Goal: Transaction & Acquisition: Register for event/course

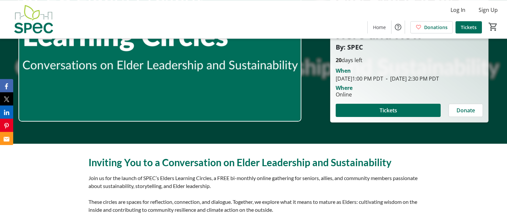
scroll to position [30, 0]
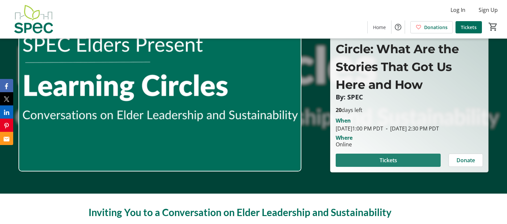
click at [389, 164] on span "Tickets" at bounding box center [389, 160] width 18 height 8
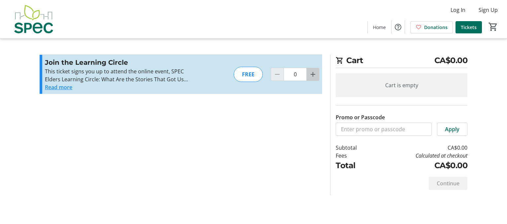
click at [311, 79] on span "Increment by one" at bounding box center [313, 74] width 13 height 13
type input "1"
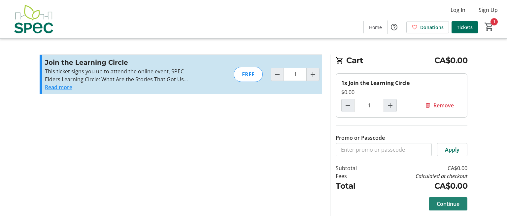
click at [429, 199] on span at bounding box center [448, 204] width 39 height 16
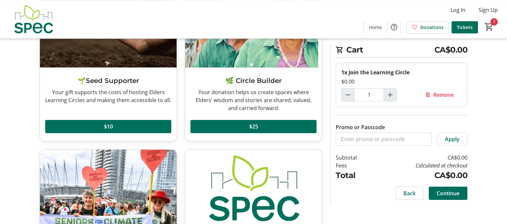
scroll to position [104, 0]
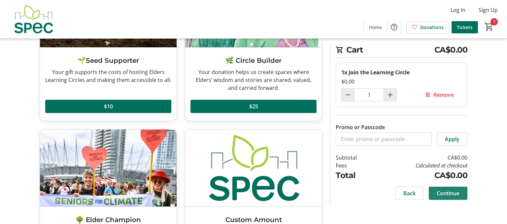
click at [444, 190] on span "Continue" at bounding box center [448, 193] width 23 height 8
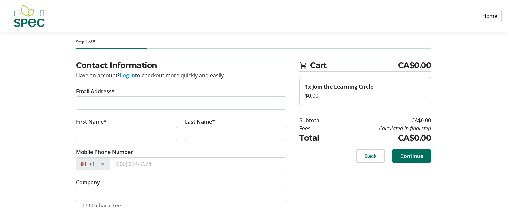
scroll to position [9, 0]
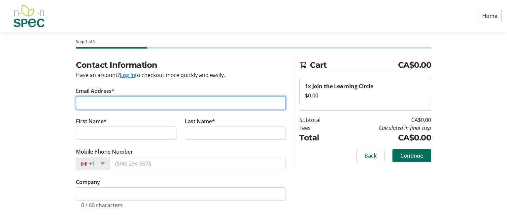
click at [88, 102] on input "Email Address*" at bounding box center [181, 102] width 210 height 13
type input "[EMAIL_ADDRESS][DOMAIN_NAME]"
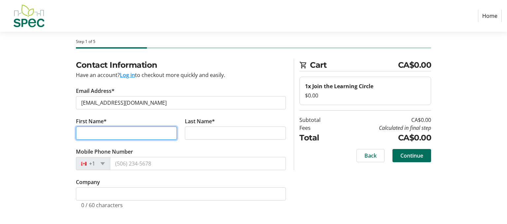
type input "[PERSON_NAME]"
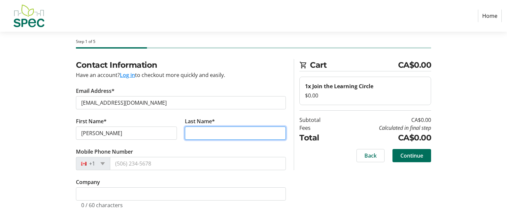
type input "Ferns"
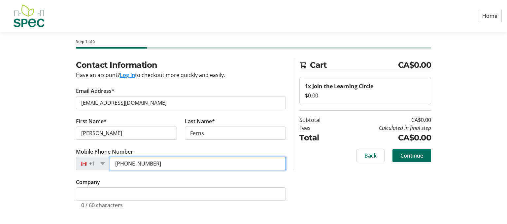
click at [153, 162] on input "[PHONE_NUMBER]" at bounding box center [198, 163] width 176 height 13
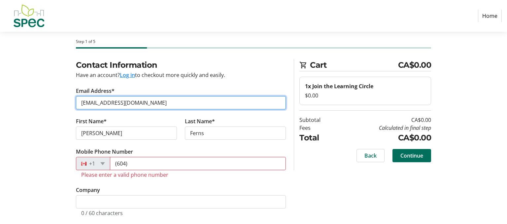
click at [124, 102] on input "[EMAIL_ADDRESS][DOMAIN_NAME]" at bounding box center [181, 102] width 210 height 13
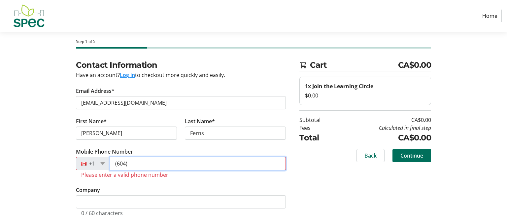
click at [137, 162] on input "(604)" at bounding box center [198, 163] width 176 height 13
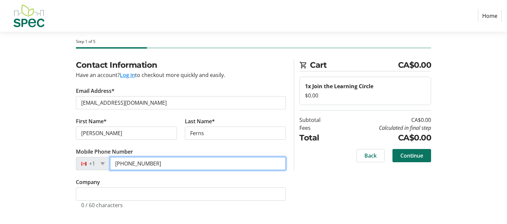
type input "[PHONE_NUMBER]"
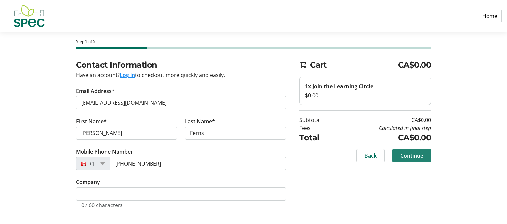
click at [416, 154] on span "Continue" at bounding box center [412, 156] width 23 height 8
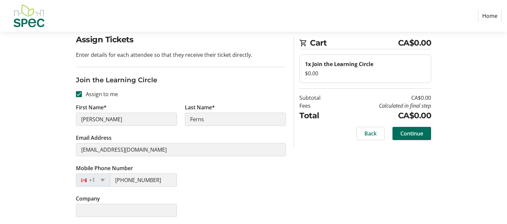
scroll to position [35, 0]
click at [413, 132] on span "Continue" at bounding box center [412, 134] width 23 height 8
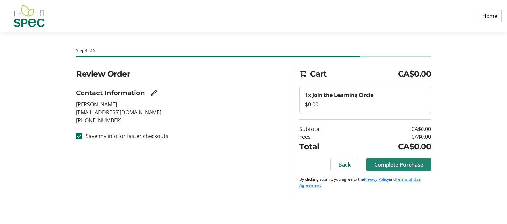
click at [410, 163] on span "Complete Purchase" at bounding box center [399, 165] width 49 height 8
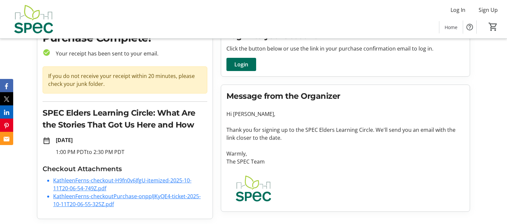
scroll to position [36, 0]
